Goal: Task Accomplishment & Management: Manage account settings

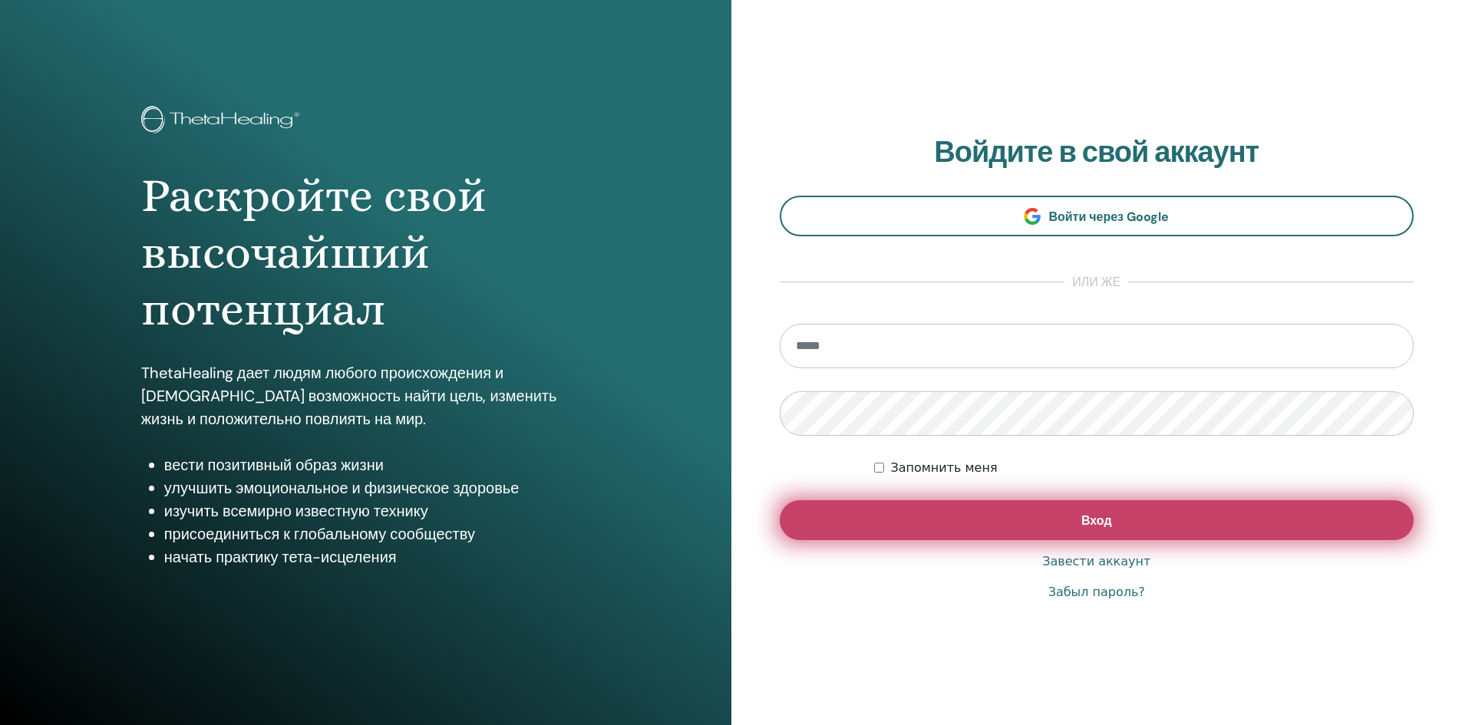
type input "**********"
click at [944, 513] on button "Вход" at bounding box center [1097, 520] width 635 height 40
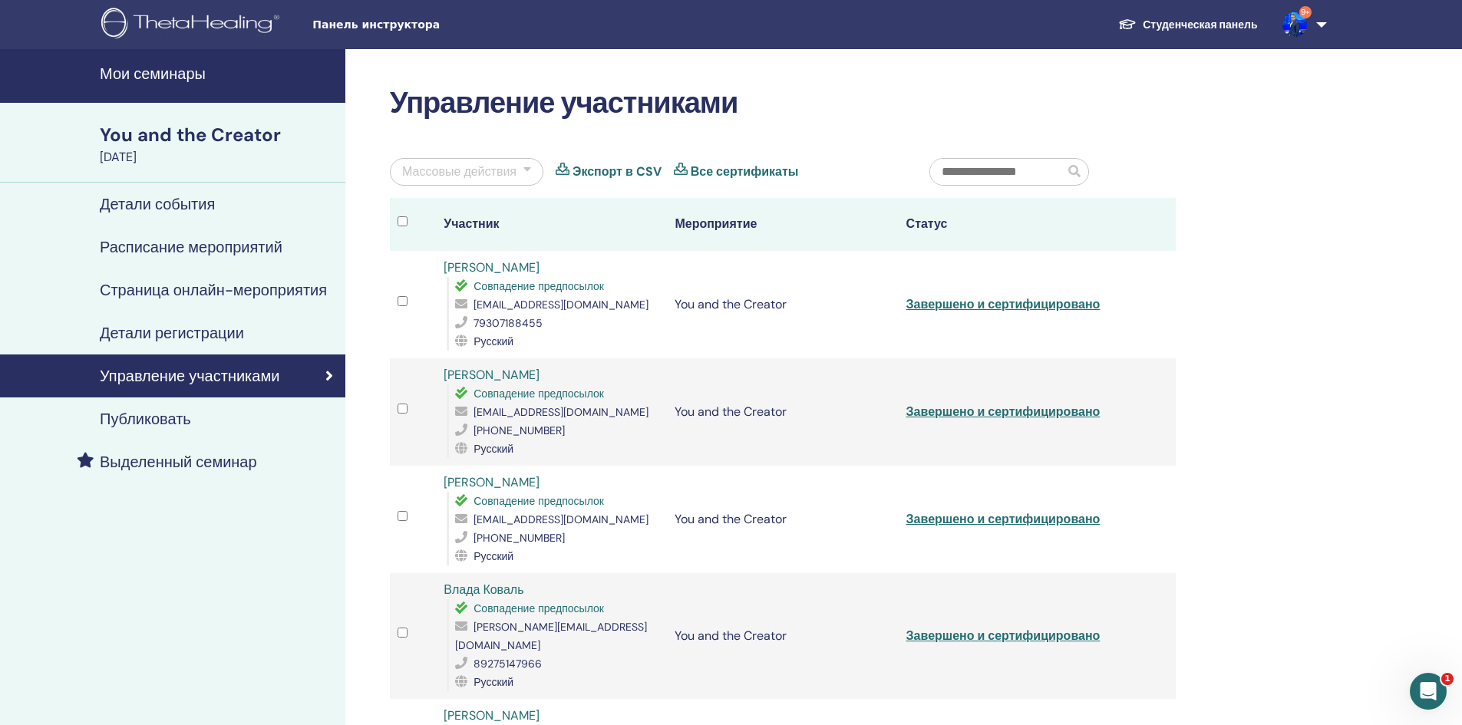
click at [127, 73] on h4 "Мои семинары" at bounding box center [218, 73] width 236 height 18
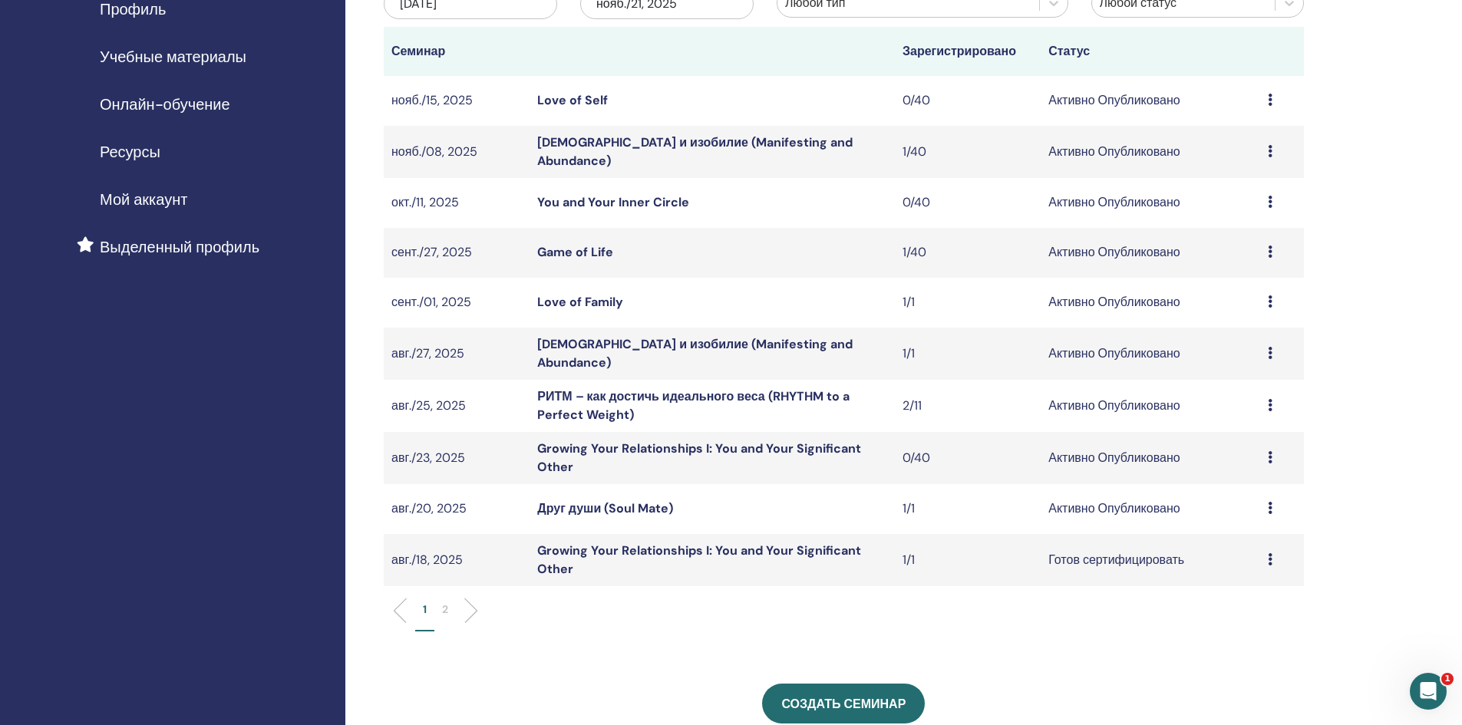
scroll to position [307, 0]
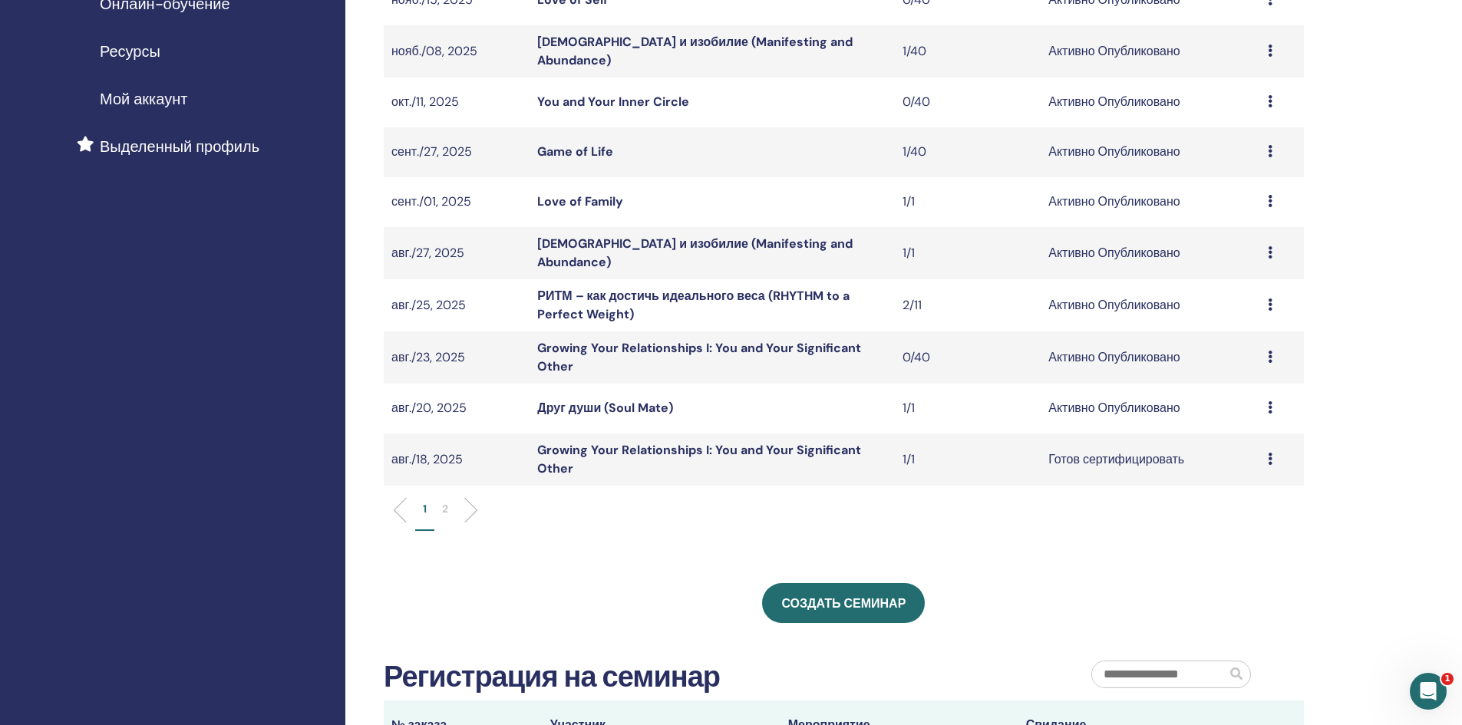
click at [565, 445] on link "Growing Your Relationships I: You and Your Significant Other" at bounding box center [699, 459] width 324 height 35
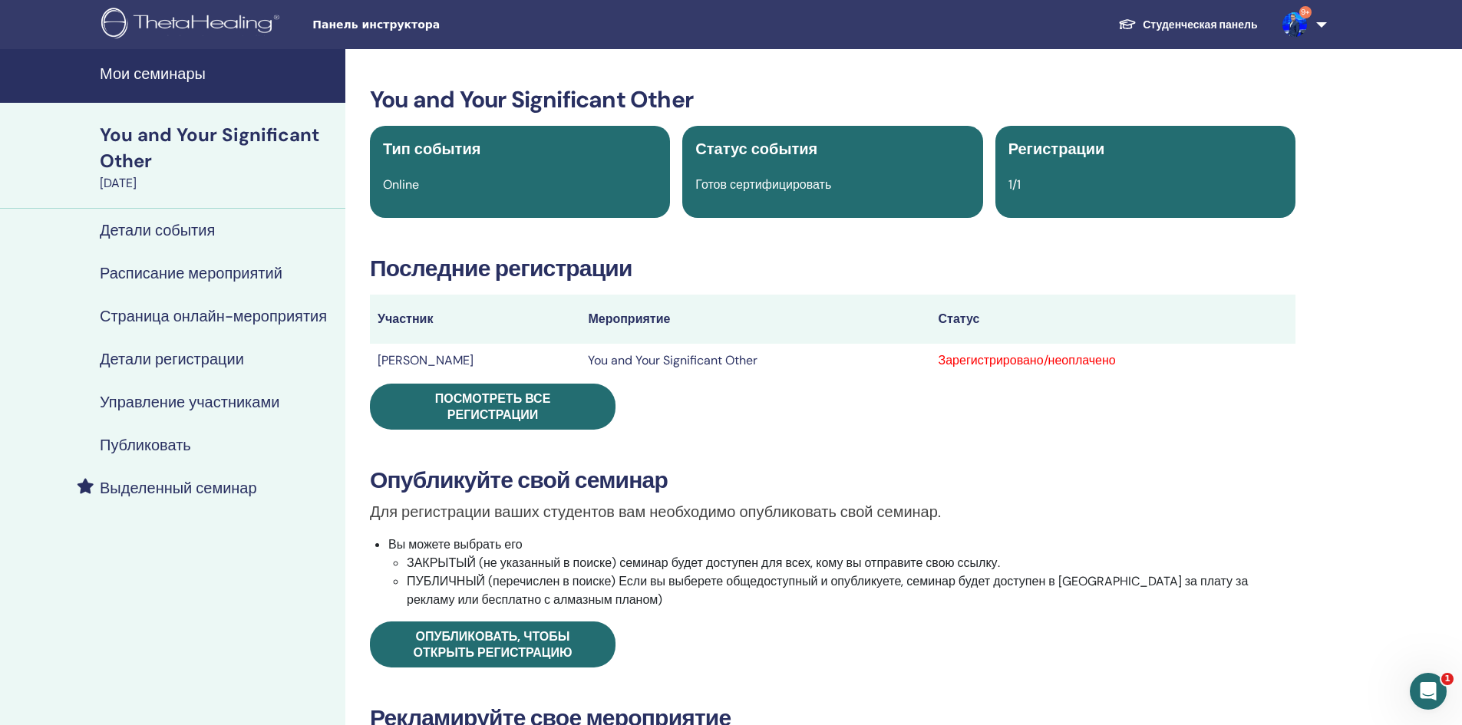
click at [190, 317] on h4 "Страница онлайн-мероприятия" at bounding box center [213, 316] width 227 height 18
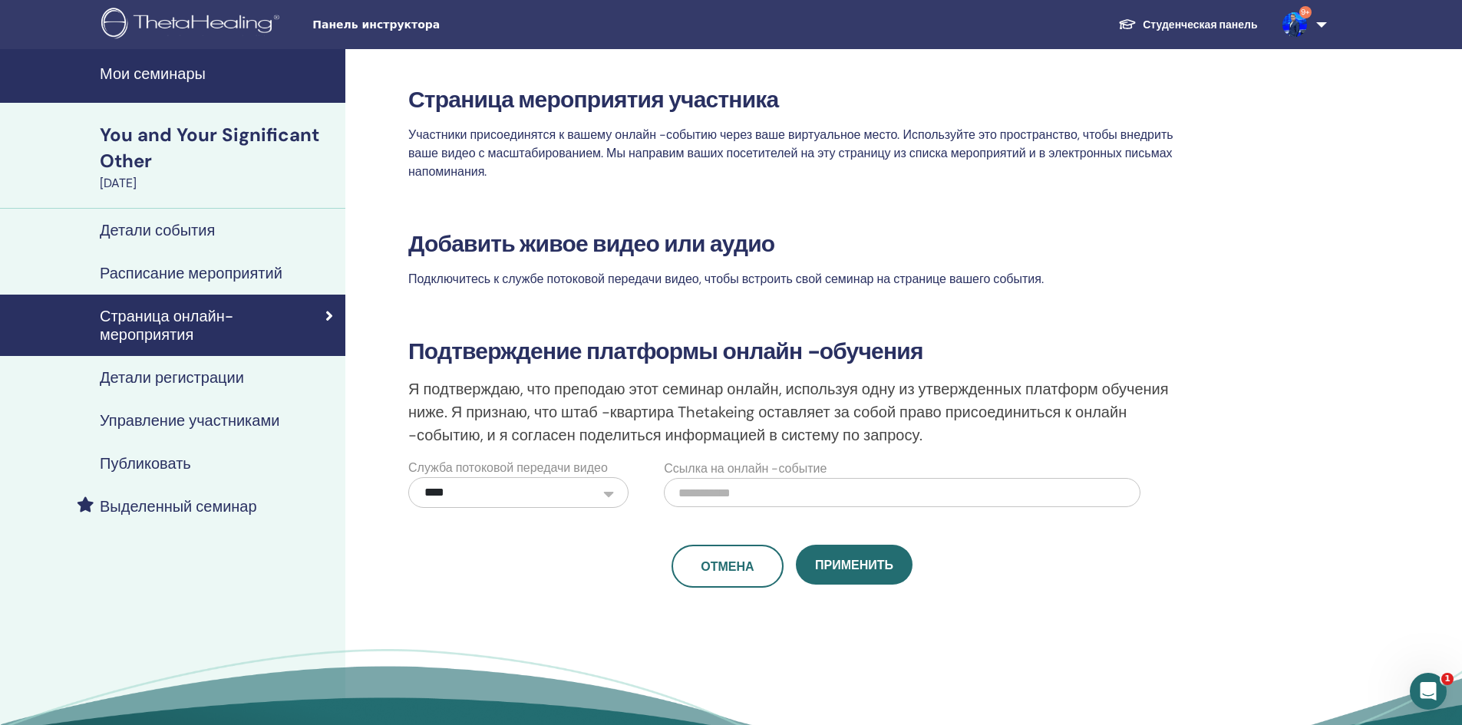
click at [171, 380] on h4 "Детали регистрации" at bounding box center [172, 377] width 144 height 18
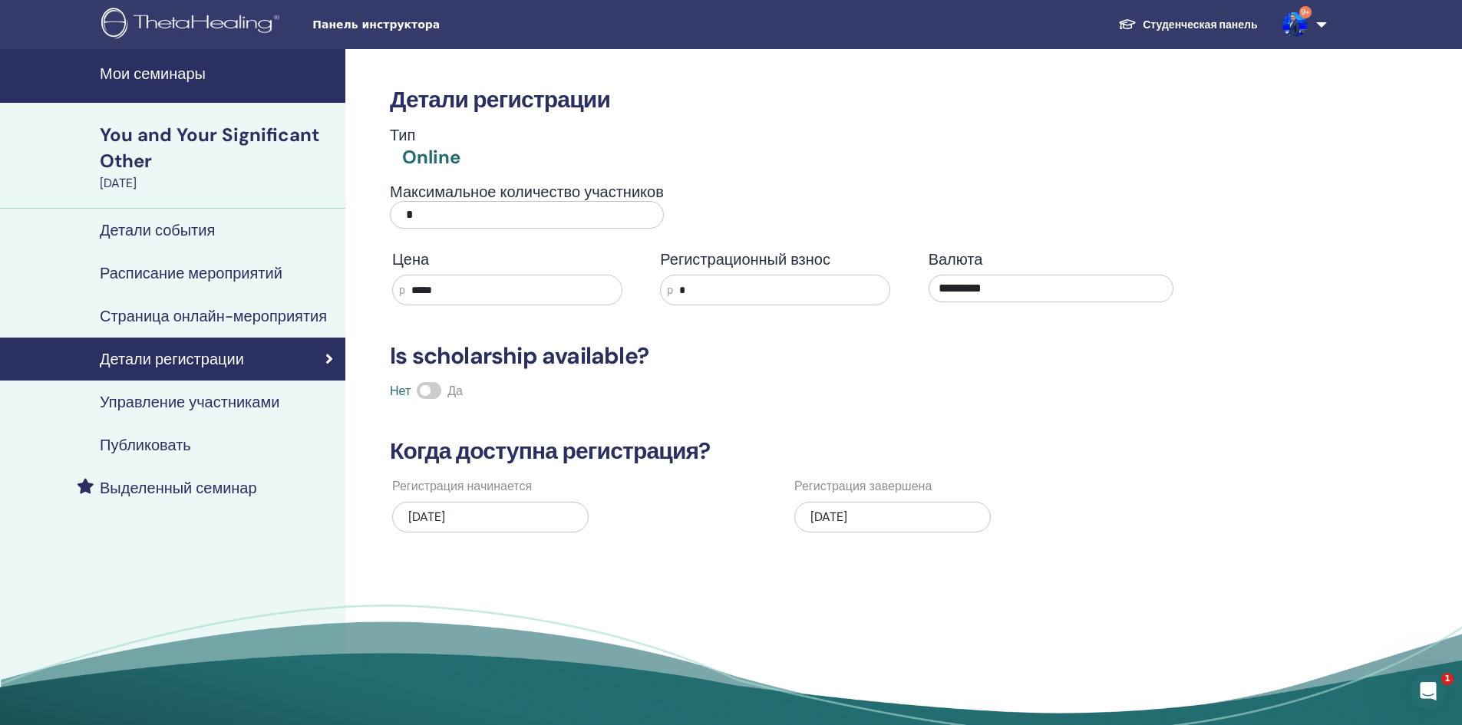
click at [154, 272] on h4 "Расписание мероприятий" at bounding box center [191, 273] width 183 height 18
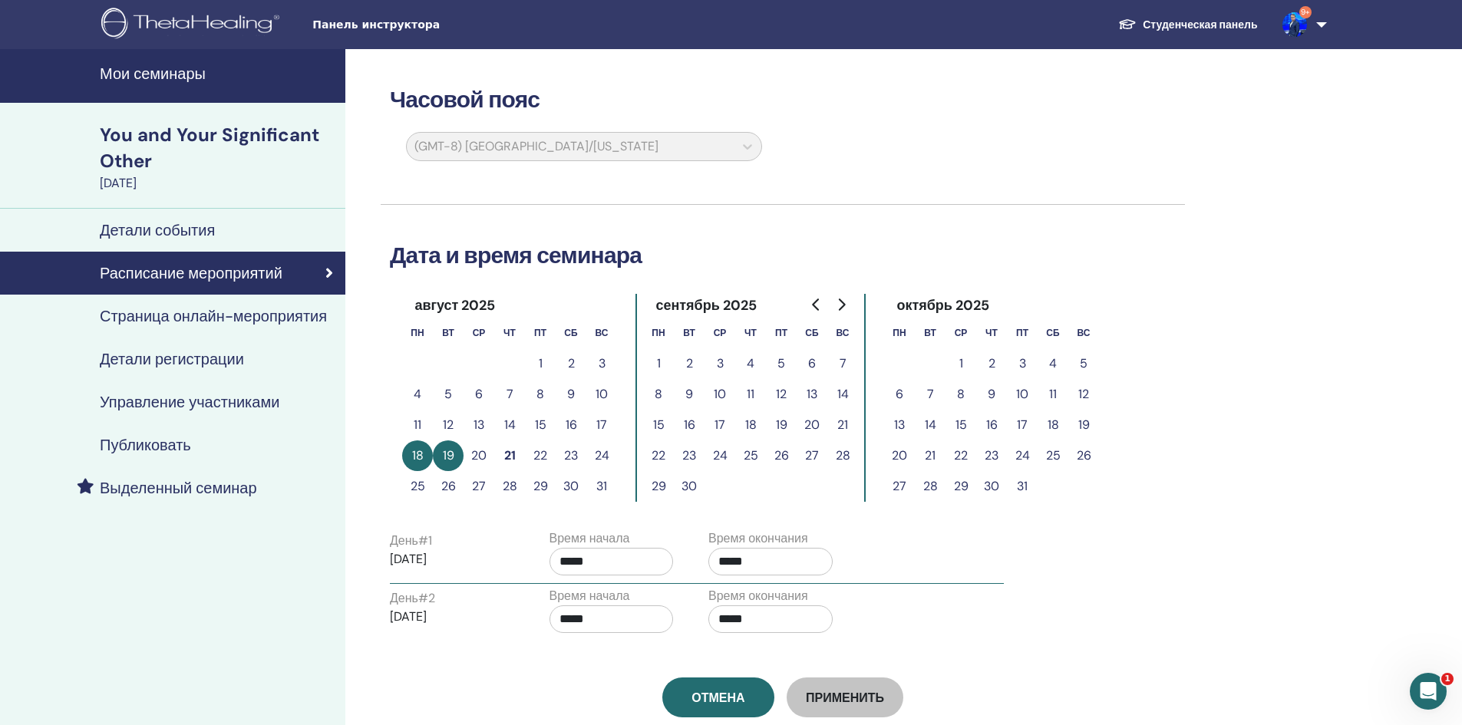
click at [153, 411] on h4 "Управление участниками" at bounding box center [190, 402] width 180 height 18
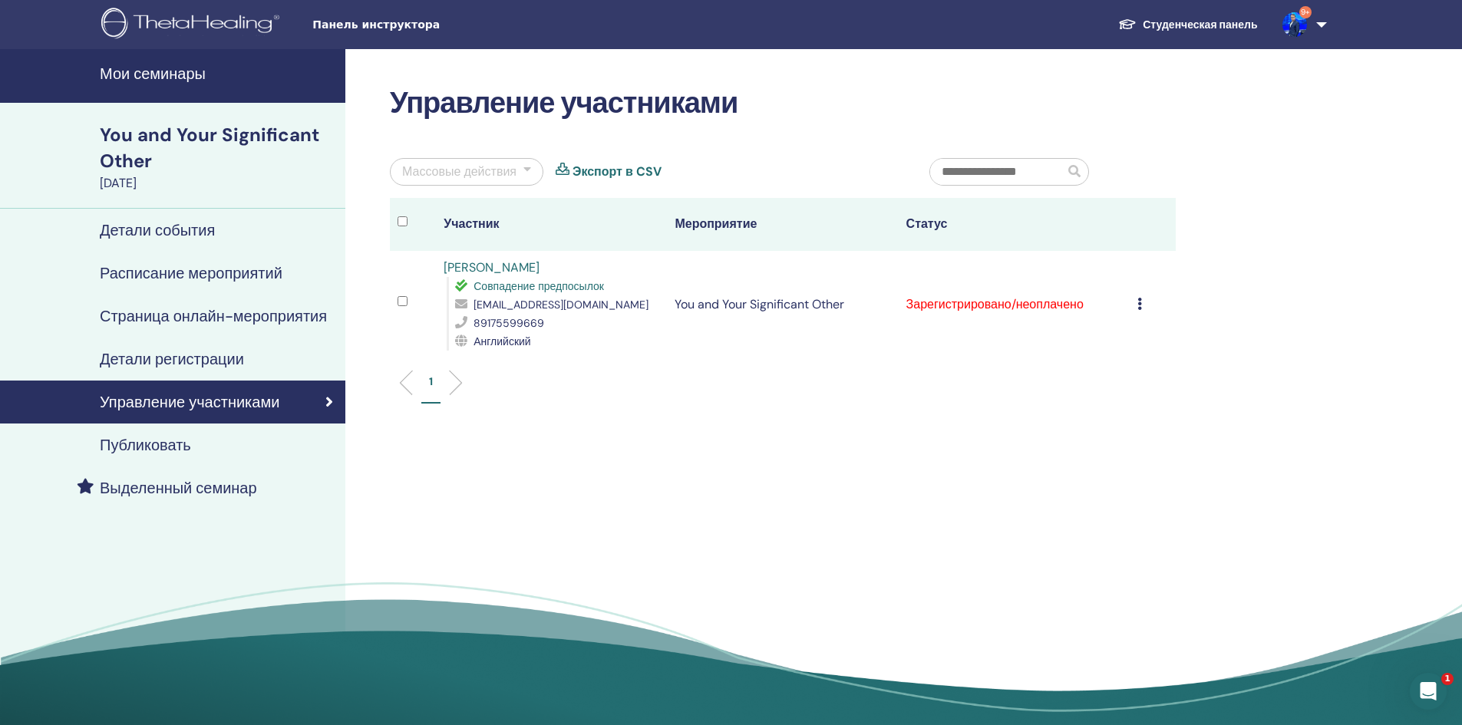
click at [427, 175] on div "Массовые действия" at bounding box center [459, 172] width 114 height 18
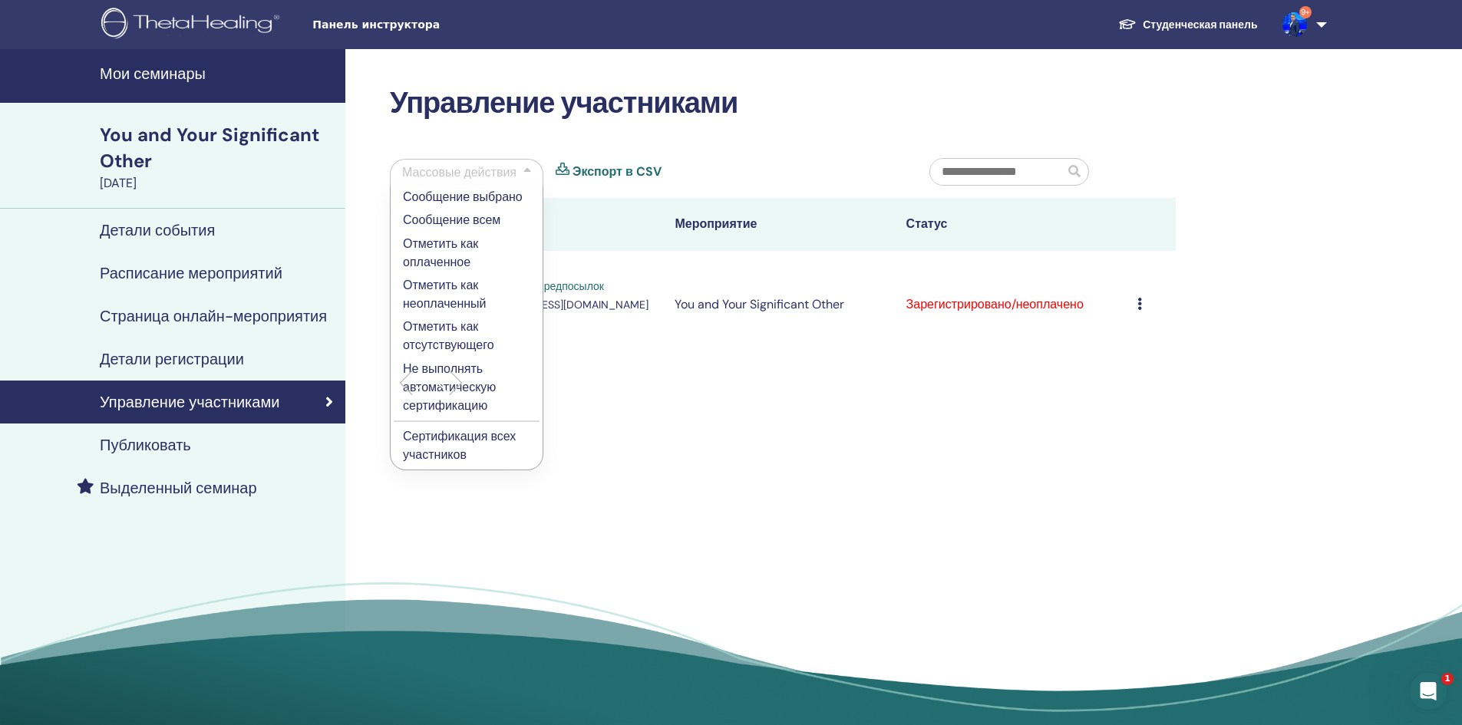
click at [424, 438] on p "Сертификация всех участников" at bounding box center [466, 445] width 127 height 37
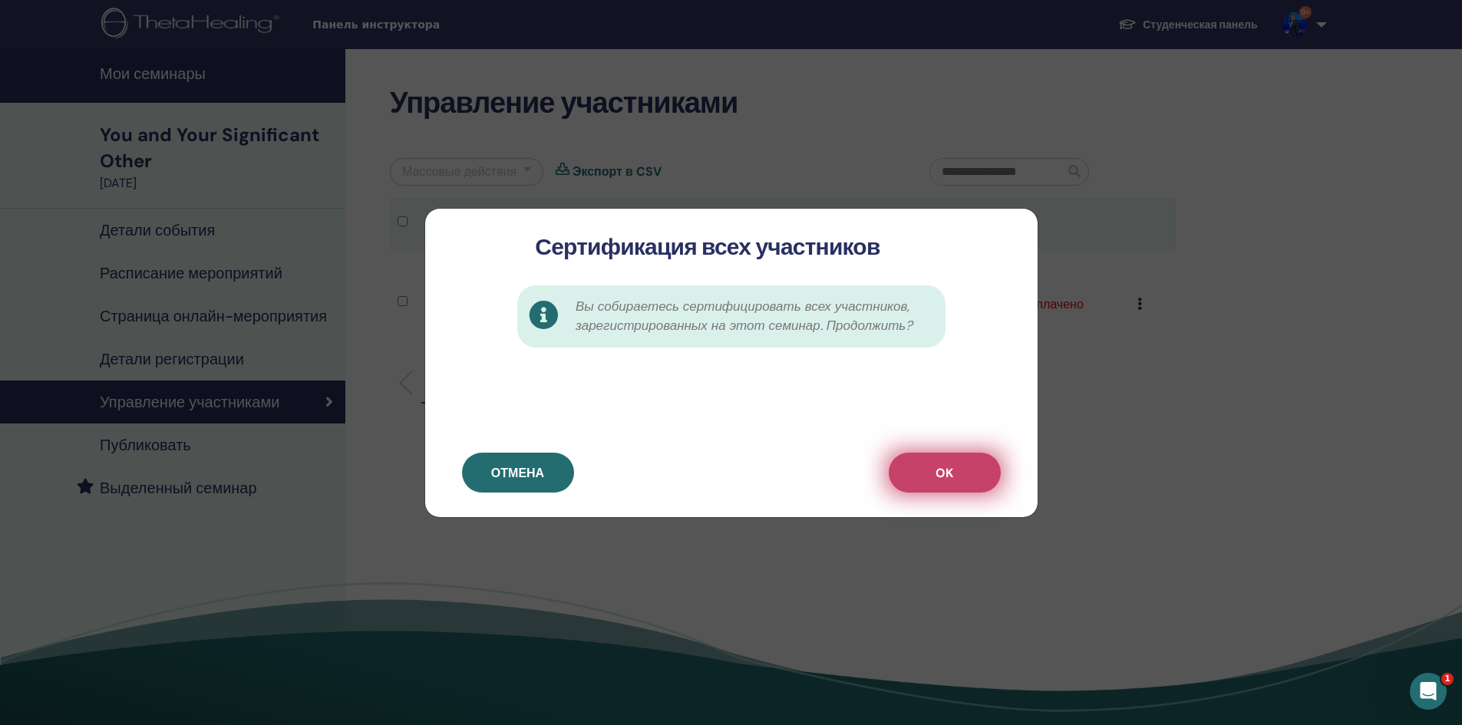
click at [974, 477] on button "OK" at bounding box center [944, 473] width 112 height 40
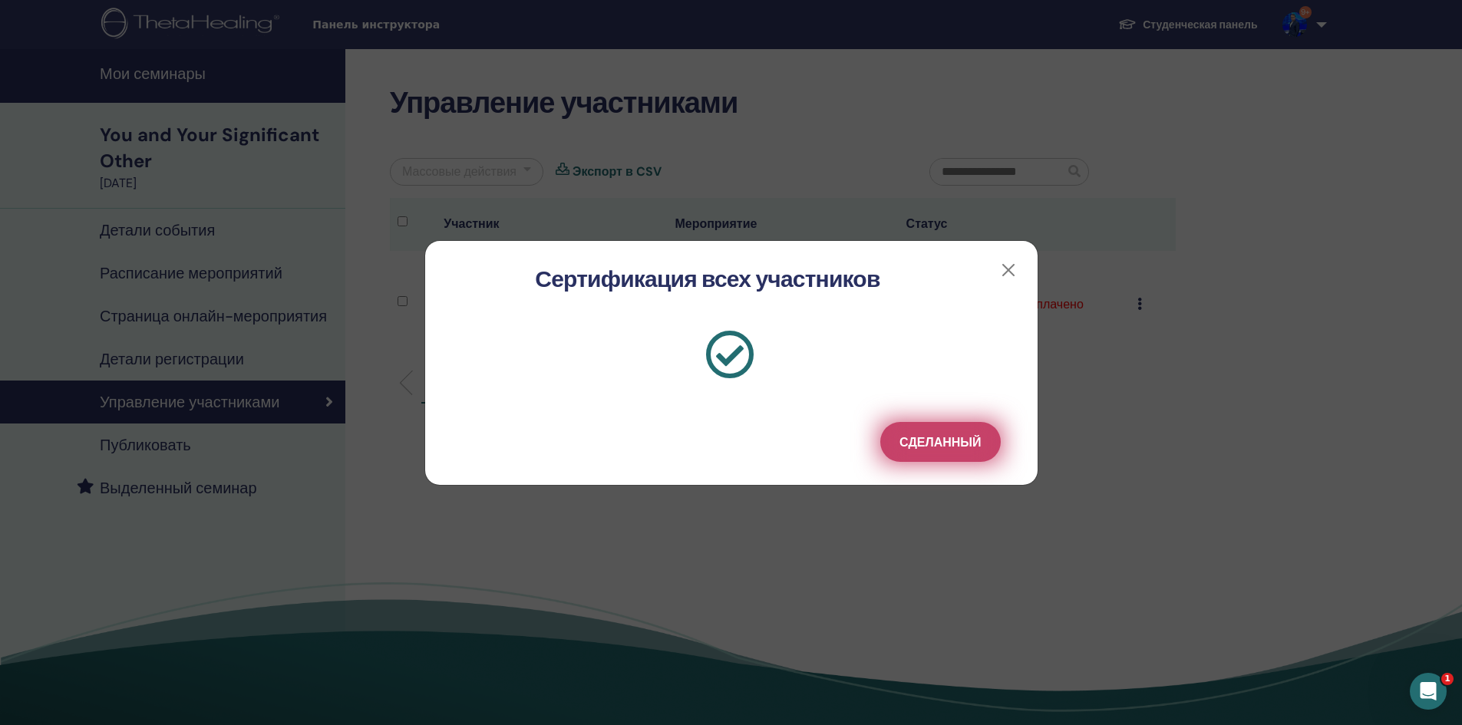
click at [967, 443] on span "Сделанный" at bounding box center [939, 442] width 81 height 16
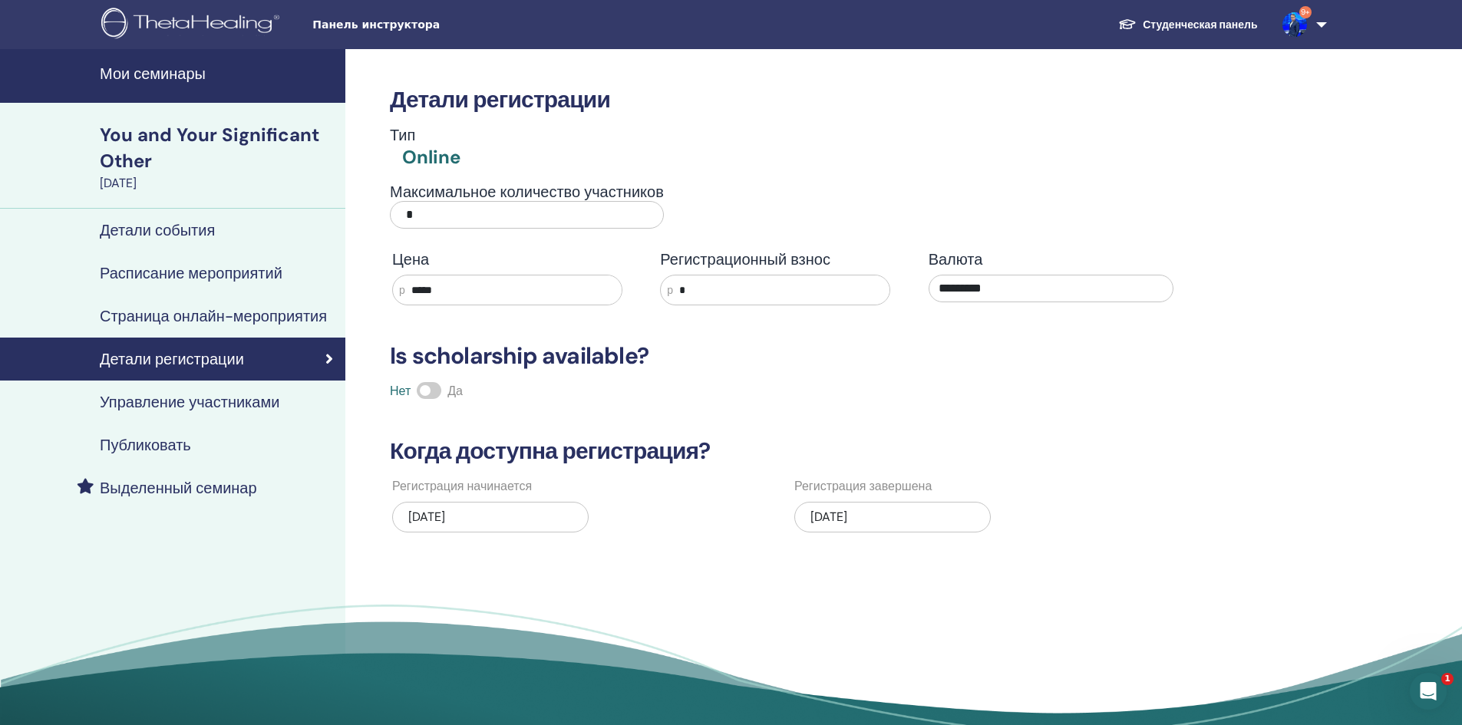
click at [132, 71] on h4 "Мои семинары" at bounding box center [218, 73] width 236 height 18
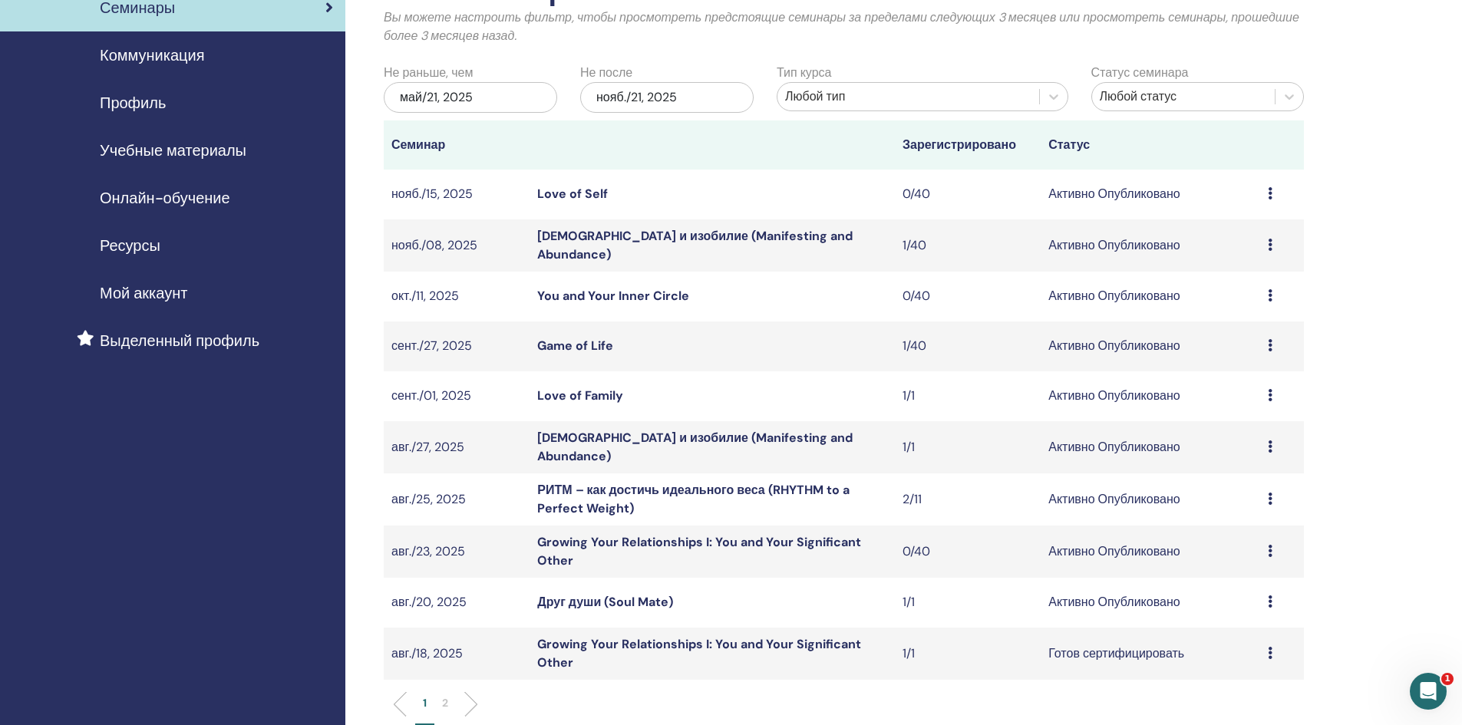
scroll to position [230, 0]
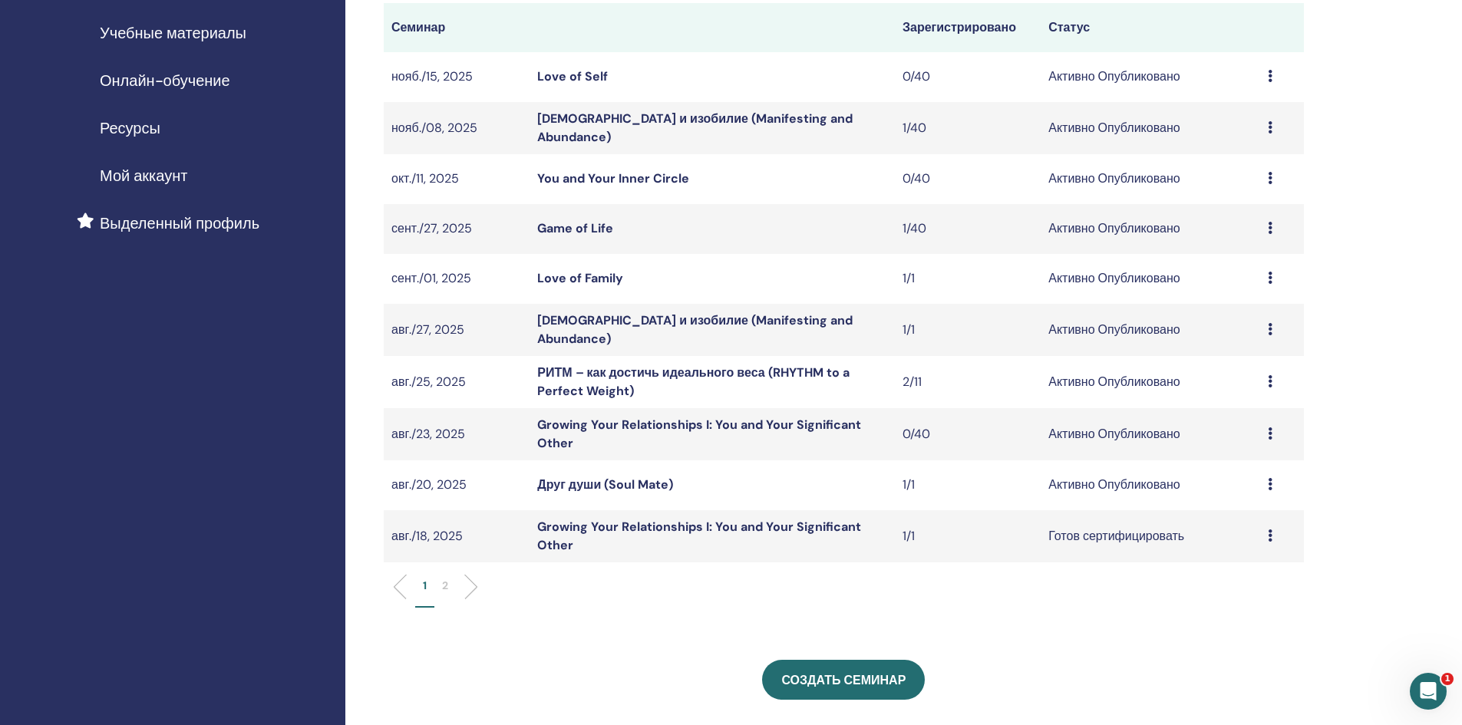
click at [467, 584] on li at bounding box center [465, 587] width 26 height 26
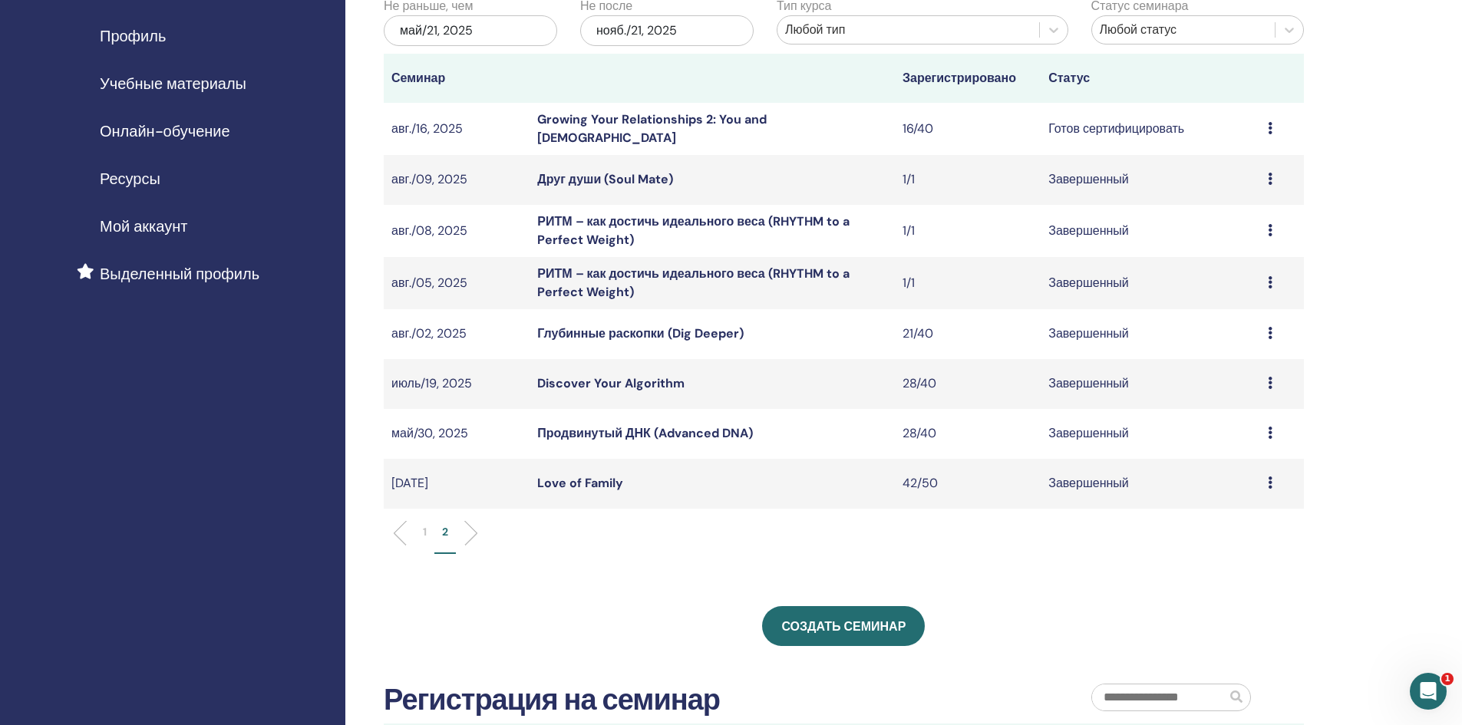
scroll to position [153, 0]
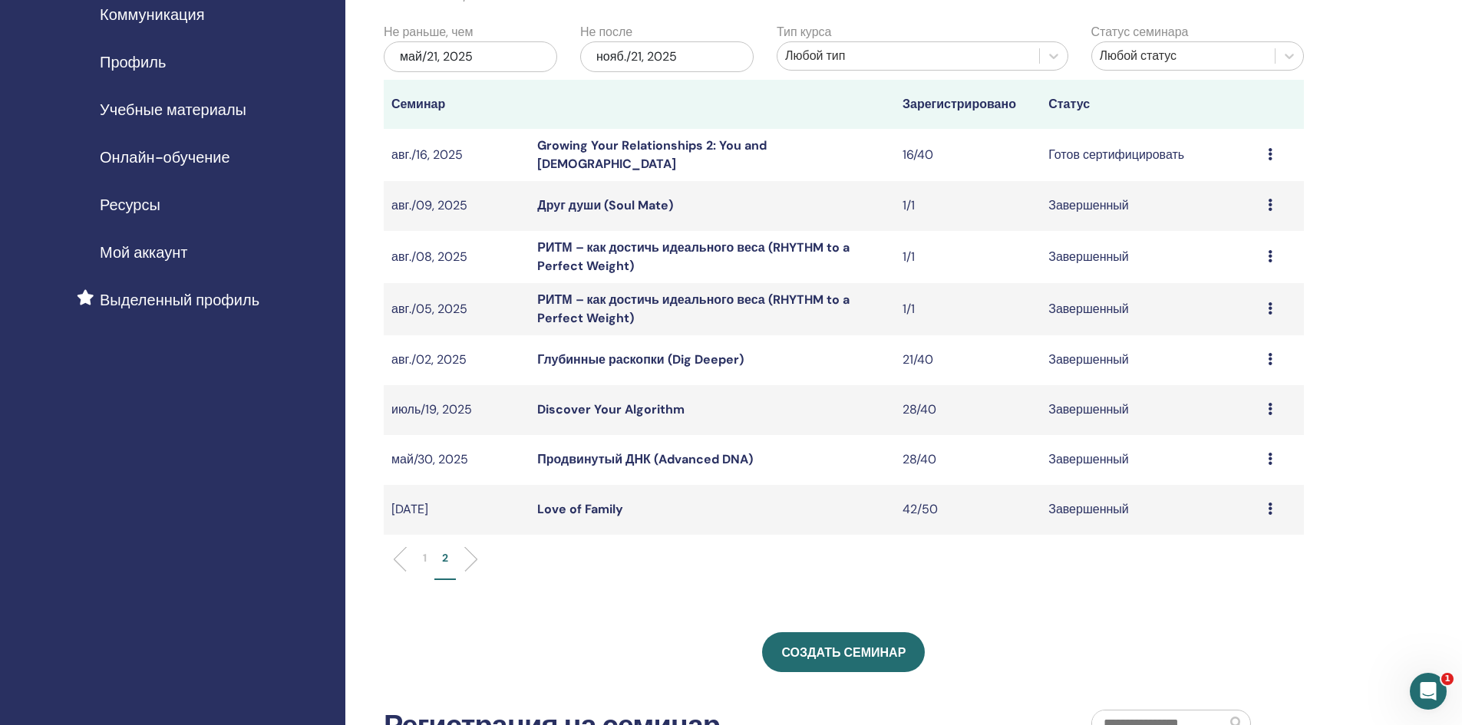
click at [403, 562] on li at bounding box center [406, 559] width 26 height 26
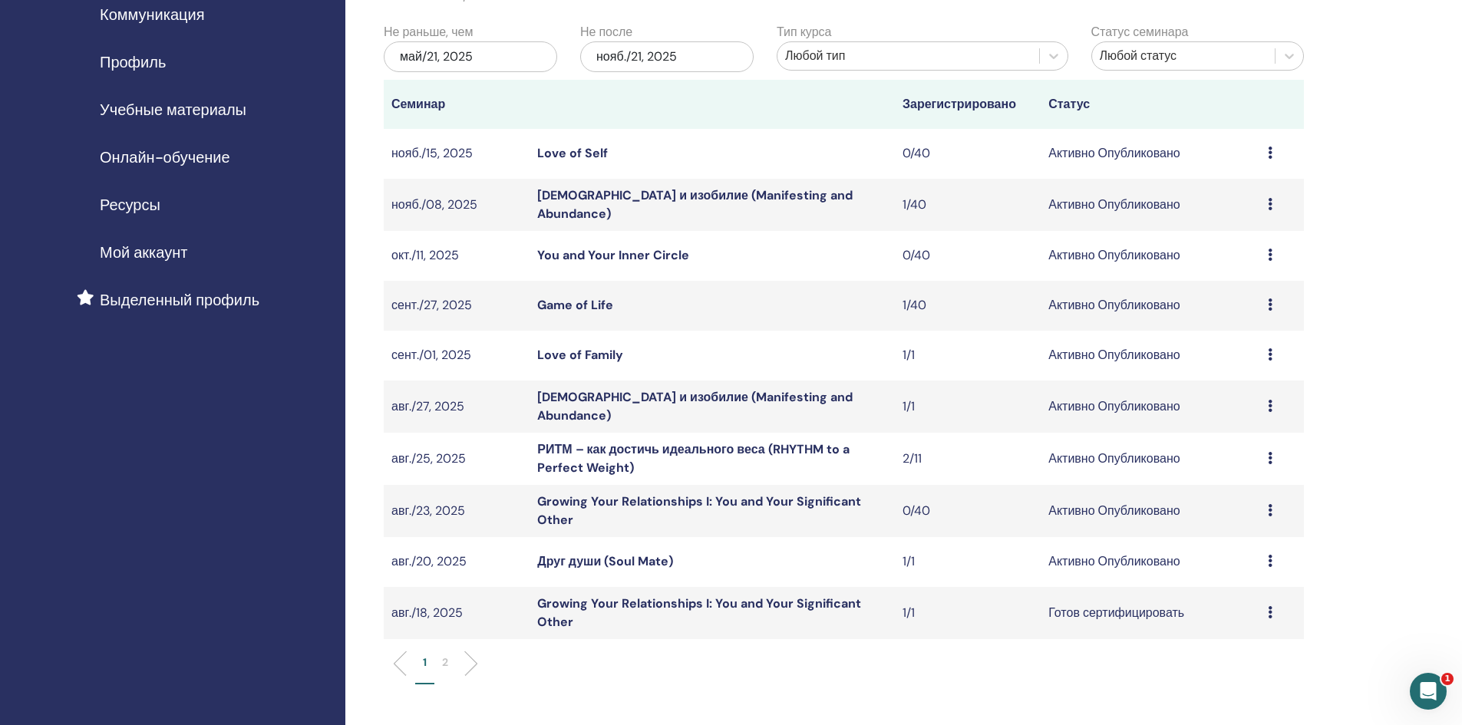
click at [574, 302] on link "Game of Life" at bounding box center [575, 305] width 76 height 16
click at [548, 517] on link "Growing Your Relationships I: You and Your Significant Other" at bounding box center [699, 510] width 324 height 35
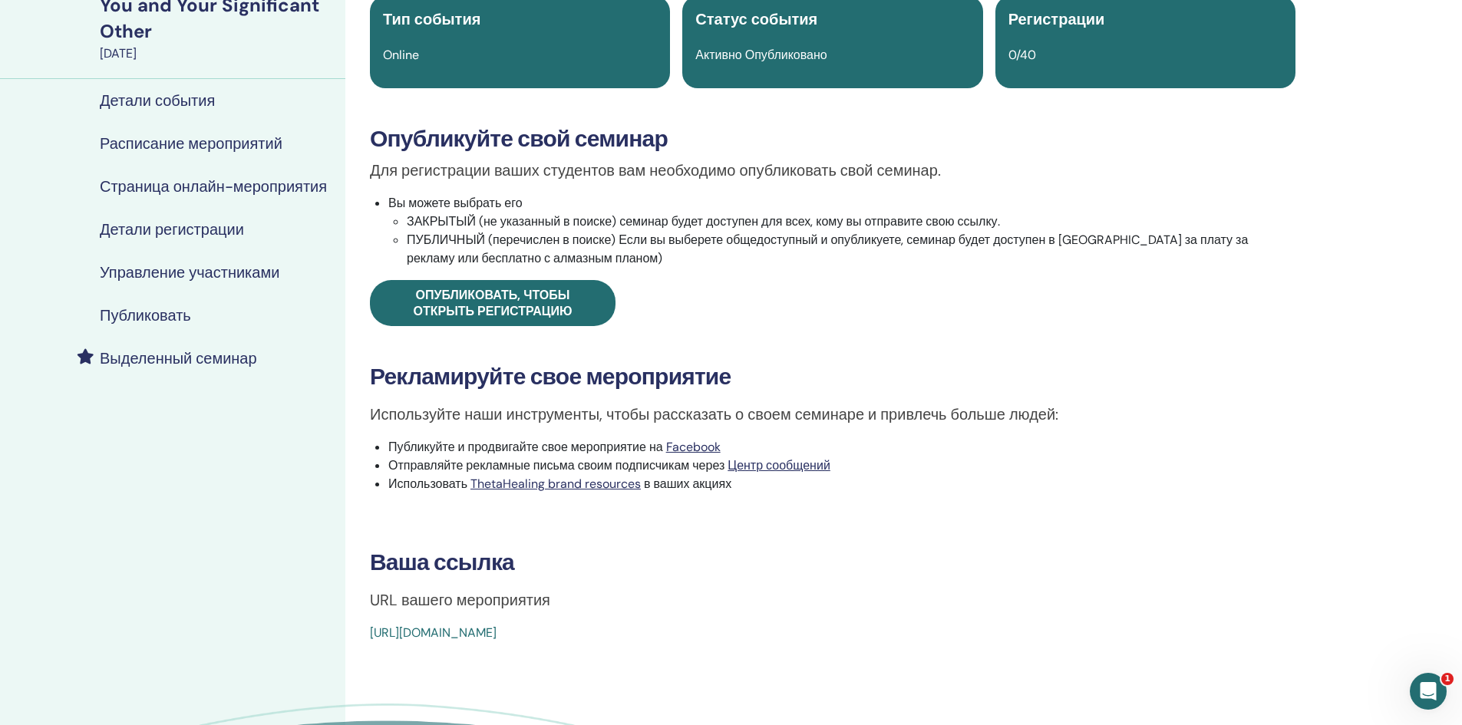
scroll to position [307, 0]
